Goal: Task Accomplishment & Management: Manage account settings

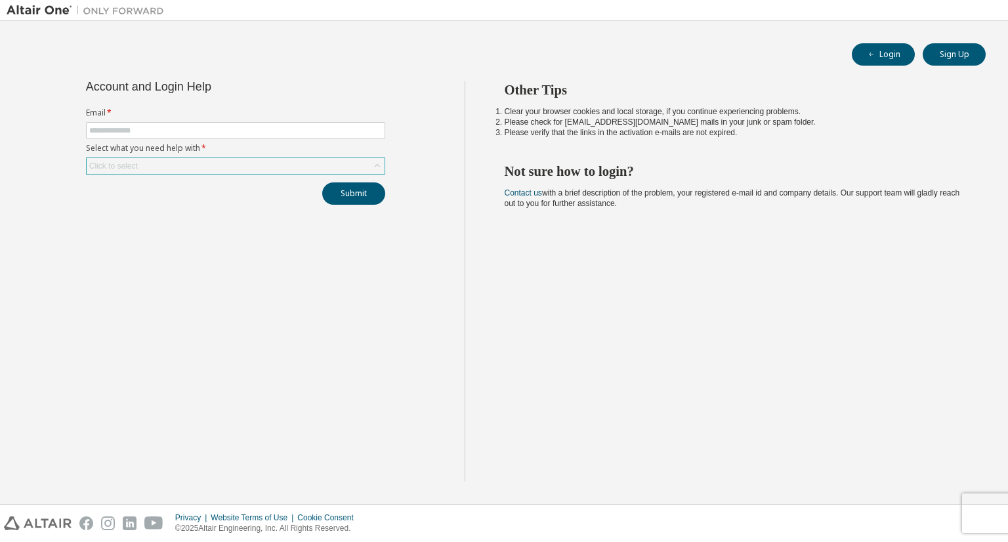
click at [378, 166] on icon at bounding box center [377, 166] width 13 height 13
click at [115, 129] on input "text" at bounding box center [235, 130] width 293 height 11
click at [76, 326] on div "Account and Login Help Email * Select what you need help with * Click to select…" at bounding box center [236, 281] width 458 height 400
click at [867, 54] on span "button" at bounding box center [872, 54] width 11 height 11
click at [955, 48] on button "Sign Up" at bounding box center [954, 54] width 63 height 22
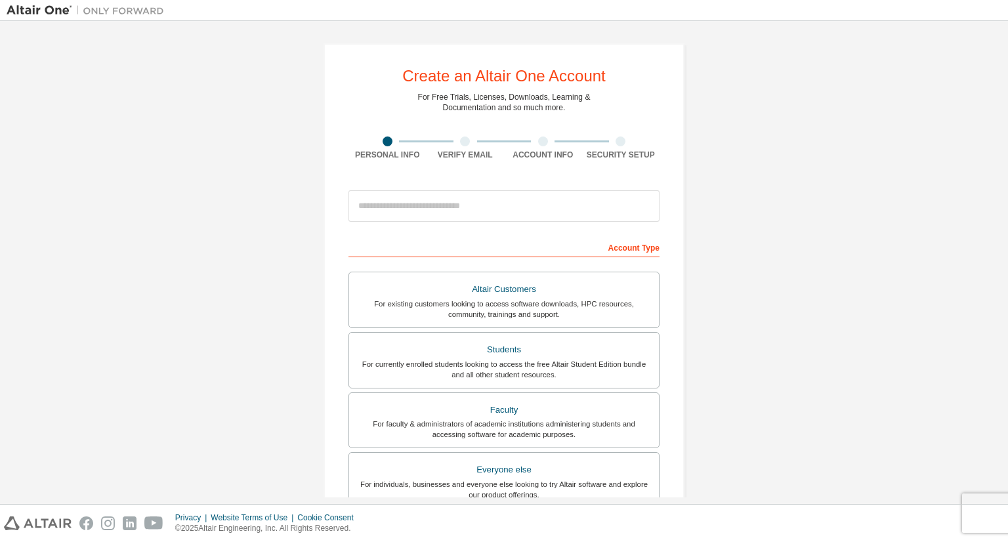
scroll to position [223, 0]
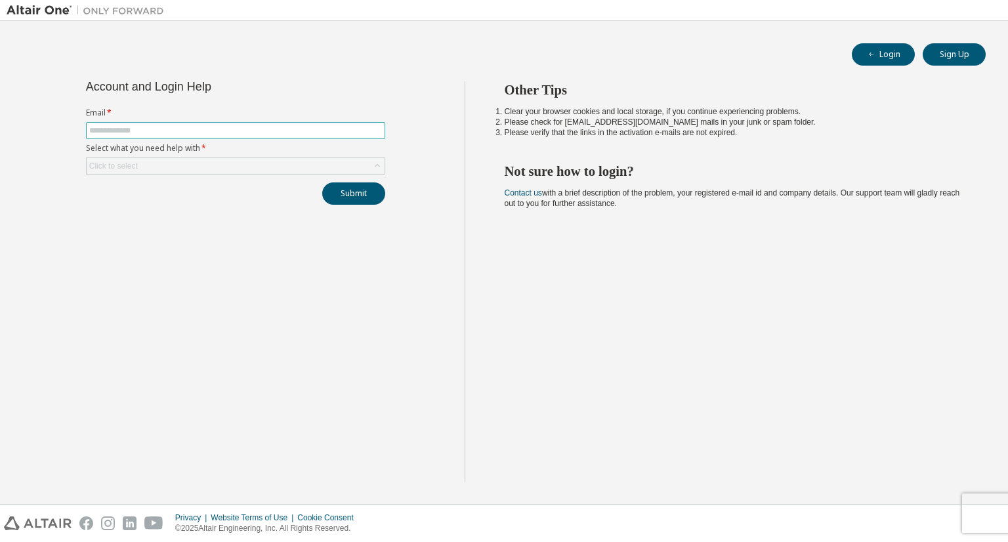
click at [162, 135] on input "text" at bounding box center [235, 130] width 293 height 11
type input "**********"
click at [169, 159] on div "Click to select" at bounding box center [236, 166] width 298 height 16
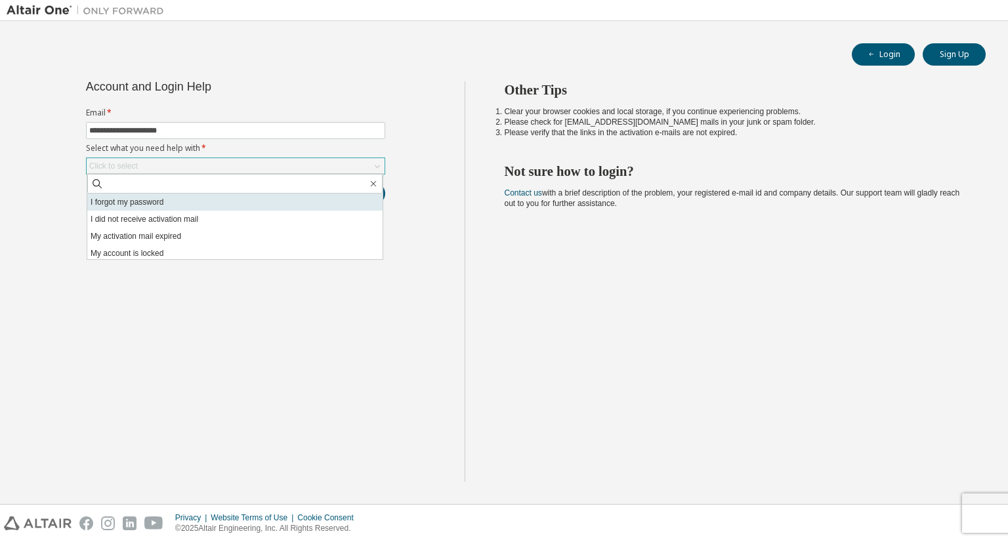
click at [148, 202] on li "I forgot my password" at bounding box center [234, 202] width 295 height 17
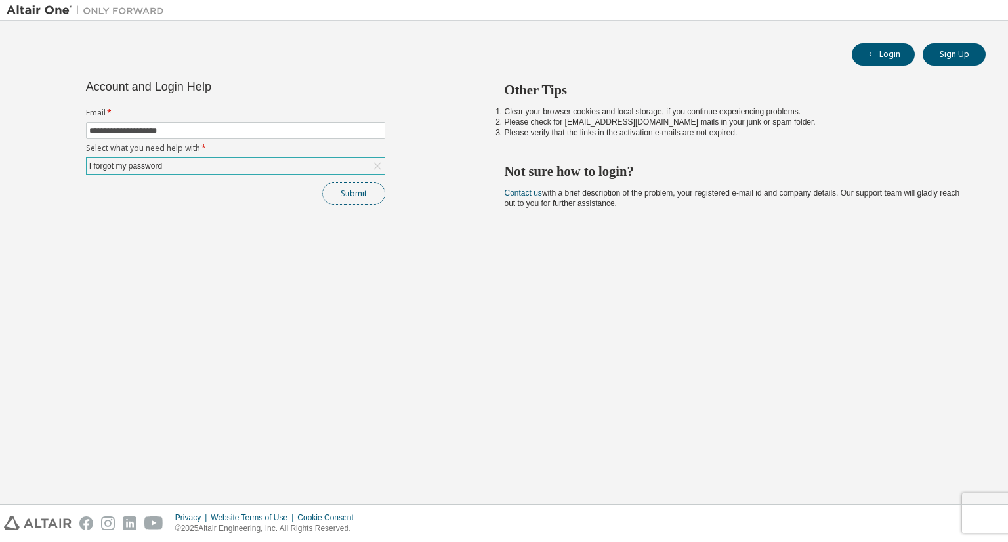
click at [345, 195] on button "Submit" at bounding box center [353, 194] width 63 height 22
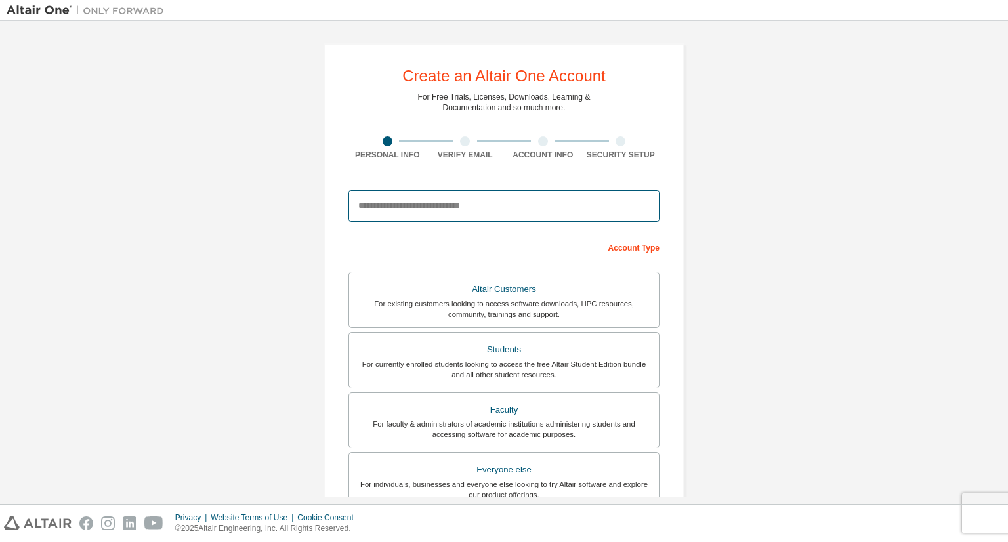
click at [511, 190] on input "email" at bounding box center [504, 206] width 311 height 32
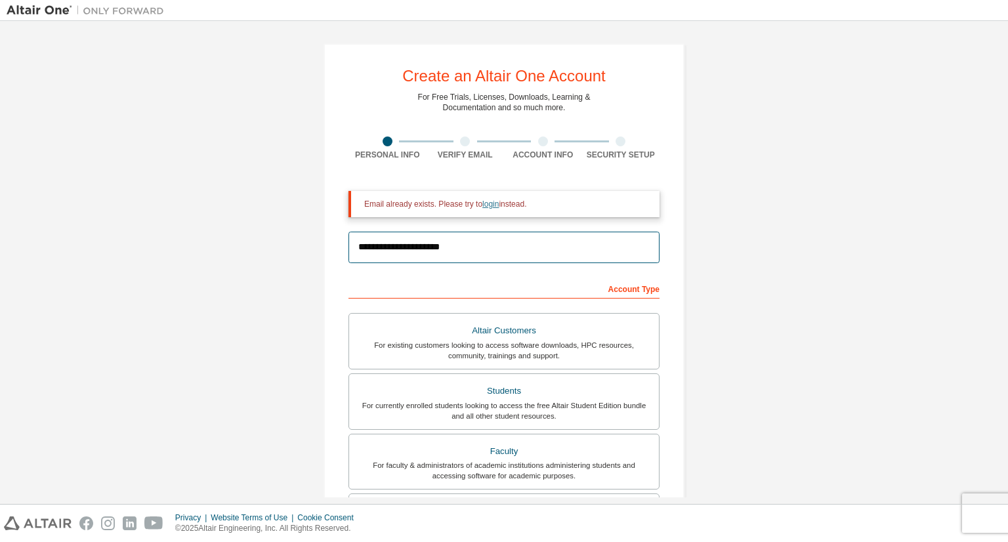
type input "**********"
click at [488, 201] on link "login" at bounding box center [491, 204] width 16 height 9
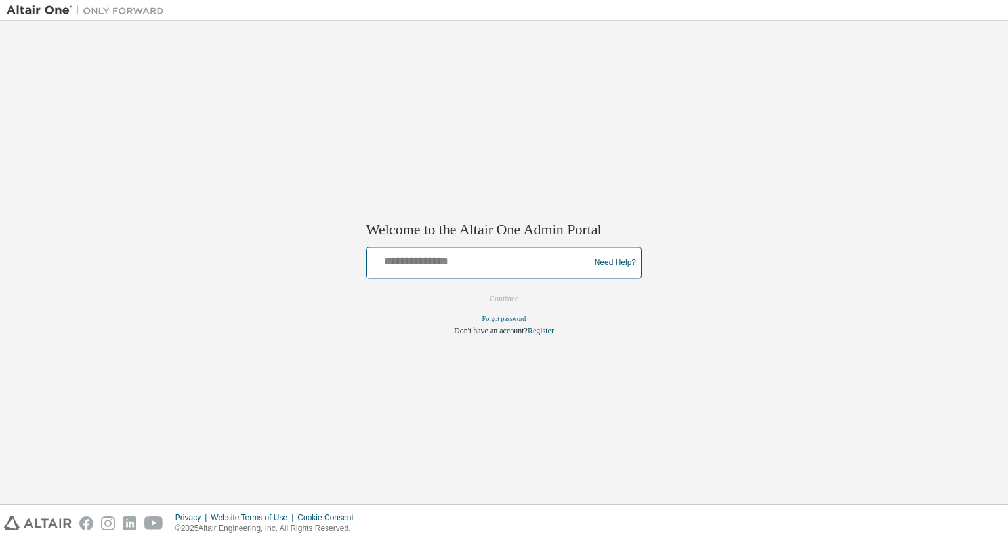
click at [479, 266] on input "text" at bounding box center [480, 260] width 216 height 19
type input "**********"
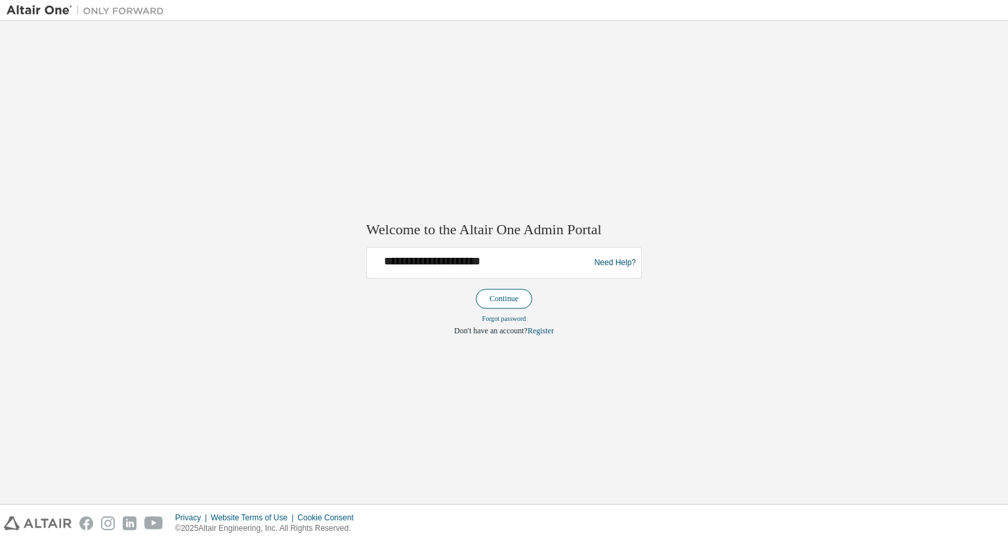
click at [496, 293] on button "Continue" at bounding box center [504, 300] width 56 height 20
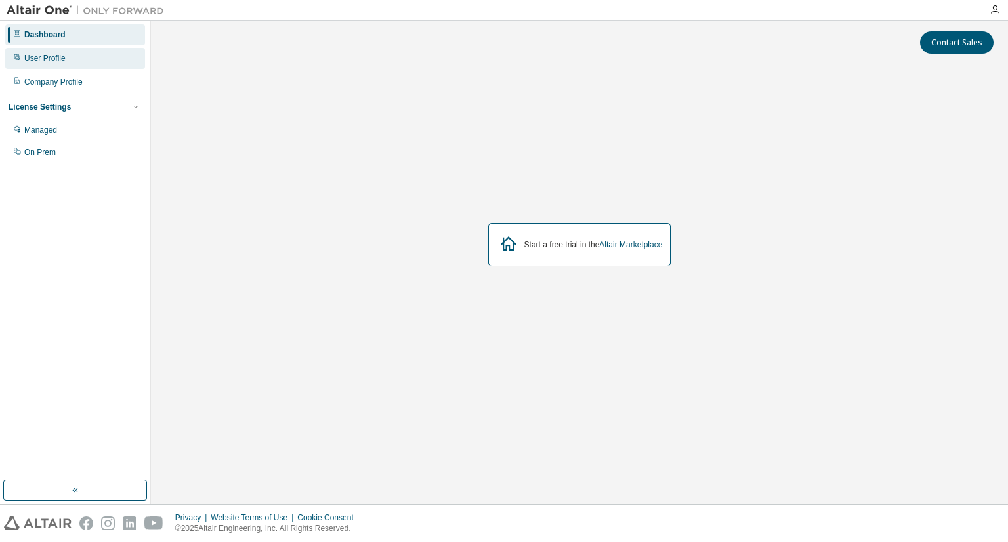
click at [58, 62] on div "User Profile" at bounding box center [44, 58] width 41 height 11
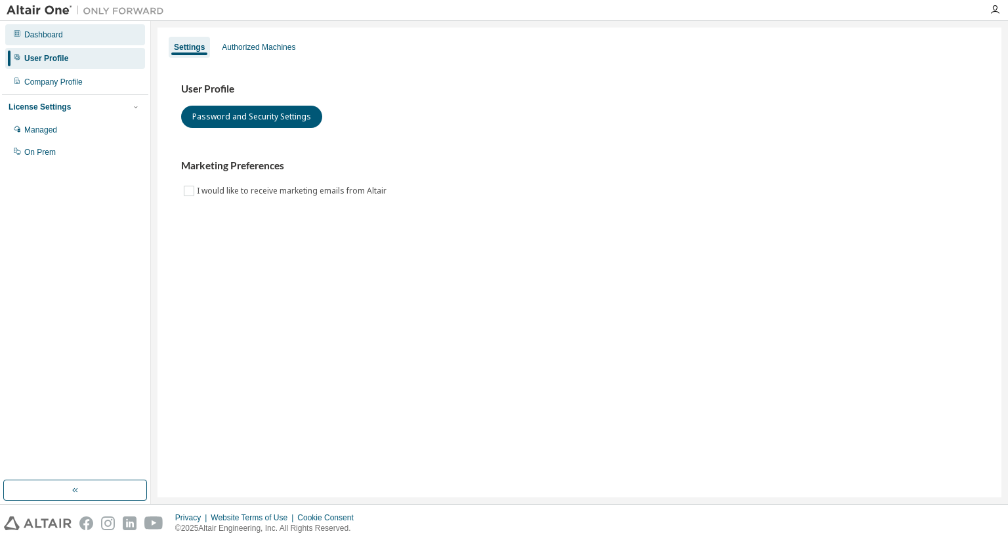
click at [60, 39] on div "Dashboard" at bounding box center [43, 35] width 39 height 11
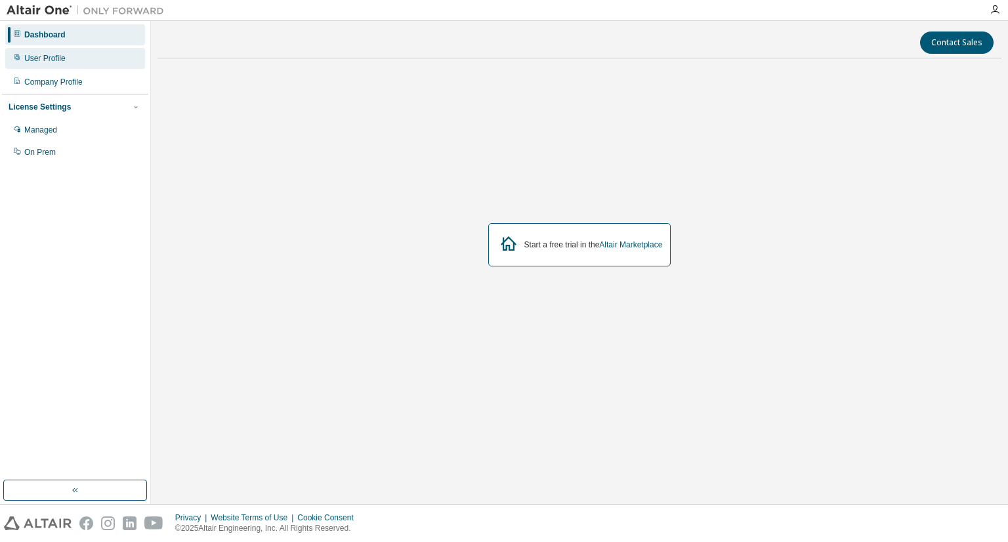
click at [98, 51] on div "User Profile" at bounding box center [75, 58] width 140 height 21
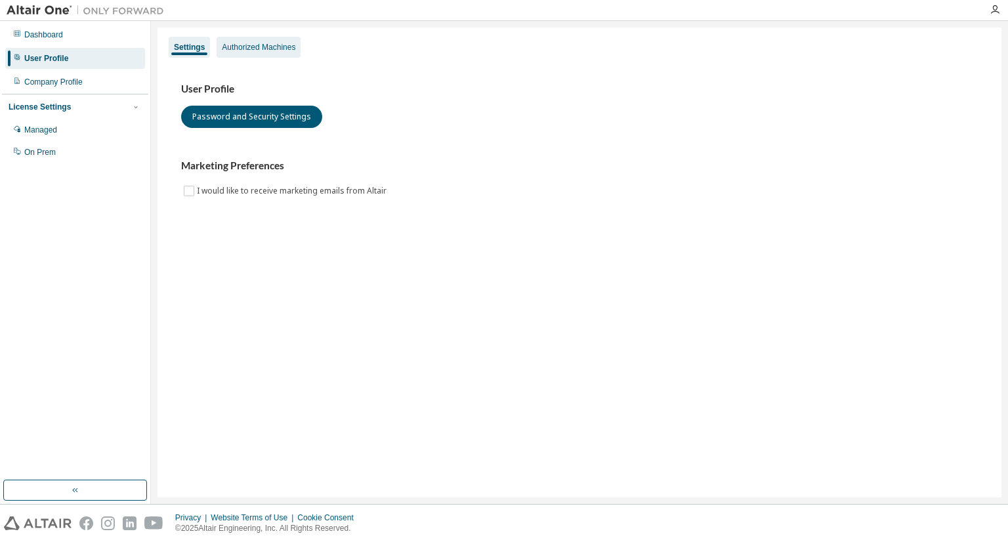
click at [244, 56] on div "Authorized Machines" at bounding box center [259, 47] width 84 height 21
